Goal: Find specific page/section: Find specific page/section

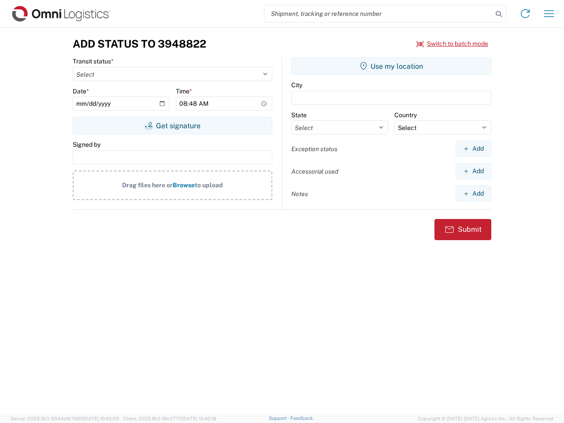
click at [378, 14] on input "search" at bounding box center [378, 13] width 228 height 17
click at [498, 14] on icon at bounding box center [498, 14] width 12 height 12
click at [525, 14] on icon at bounding box center [525, 14] width 14 height 14
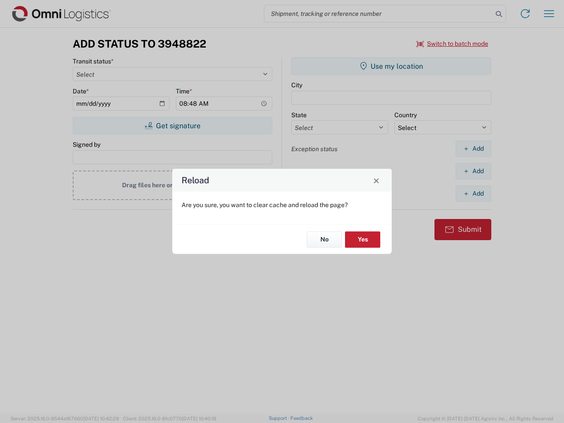
click at [549, 14] on div "Reload Are you sure, you want to clear cache and reload the page? No Yes" at bounding box center [282, 211] width 564 height 423
click at [452, 44] on div "Reload Are you sure, you want to clear cache and reload the page? No Yes" at bounding box center [282, 211] width 564 height 423
click at [172, 125] on div "Reload Are you sure, you want to clear cache and reload the page? No Yes" at bounding box center [282, 211] width 564 height 423
click at [391, 66] on div "Reload Are you sure, you want to clear cache and reload the page? No Yes" at bounding box center [282, 211] width 564 height 423
click at [473, 148] on div "Reload Are you sure, you want to clear cache and reload the page? No Yes" at bounding box center [282, 211] width 564 height 423
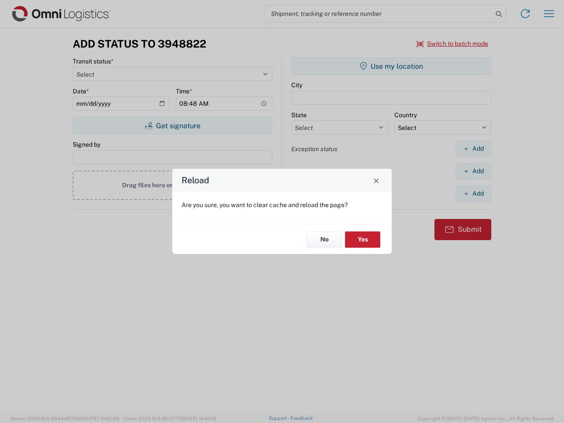
click at [473, 171] on div "Reload Are you sure, you want to clear cache and reload the page? No Yes" at bounding box center [282, 211] width 564 height 423
click at [473, 193] on div "Reload Are you sure, you want to clear cache and reload the page? No Yes" at bounding box center [282, 211] width 564 height 423
